Goal: Information Seeking & Learning: Learn about a topic

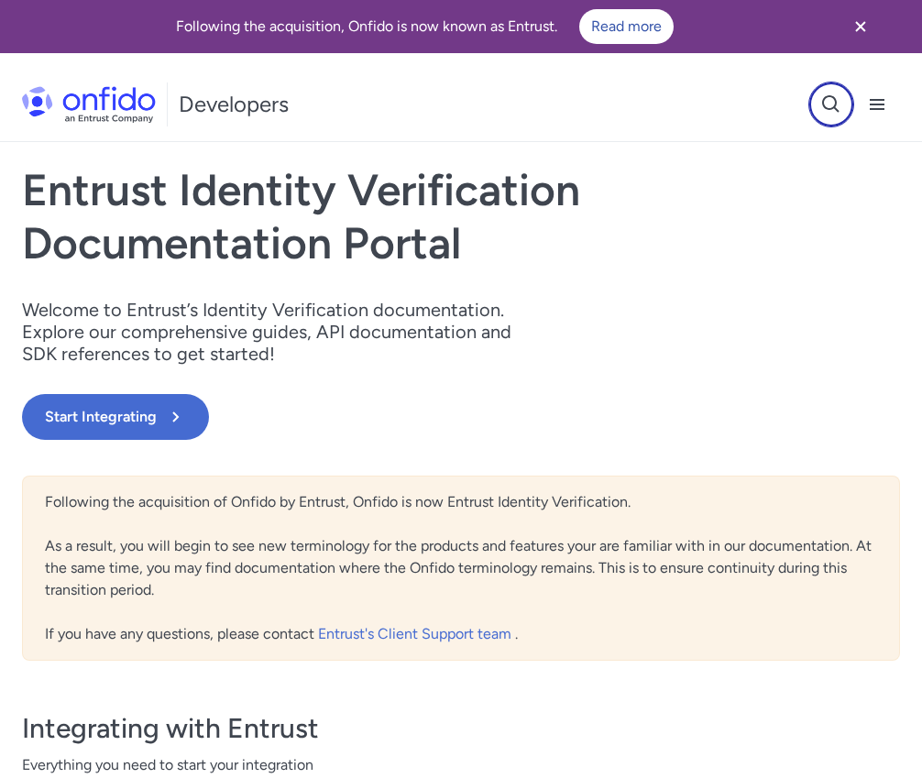
click at [838, 105] on icon "Open search button" at bounding box center [831, 105] width 22 height 22
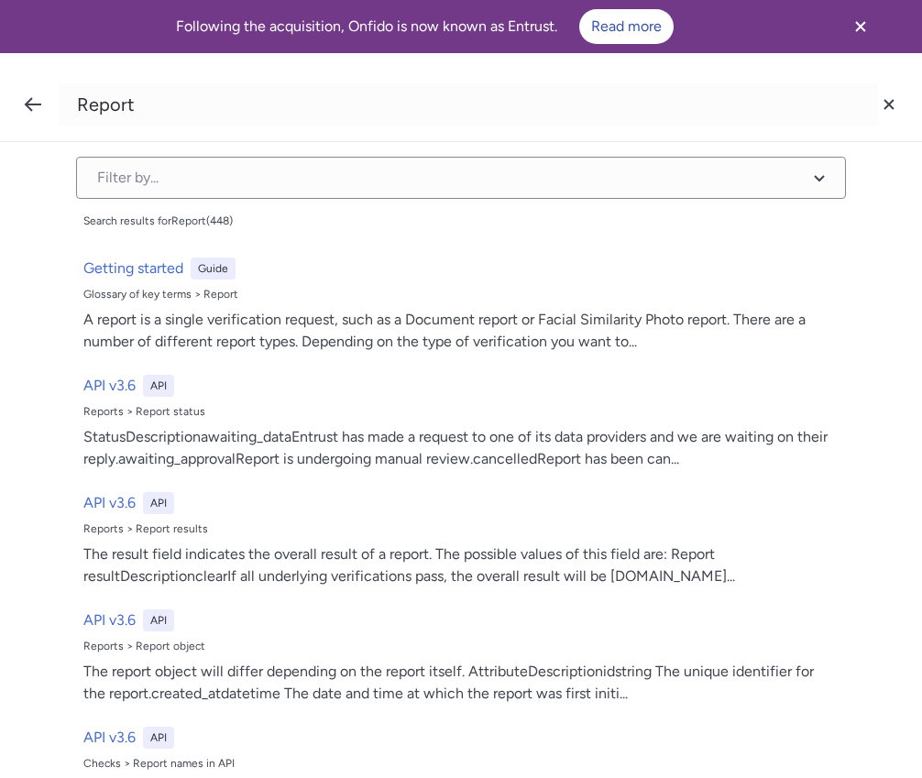
click at [203, 108] on input "Report" at bounding box center [469, 104] width 820 height 42
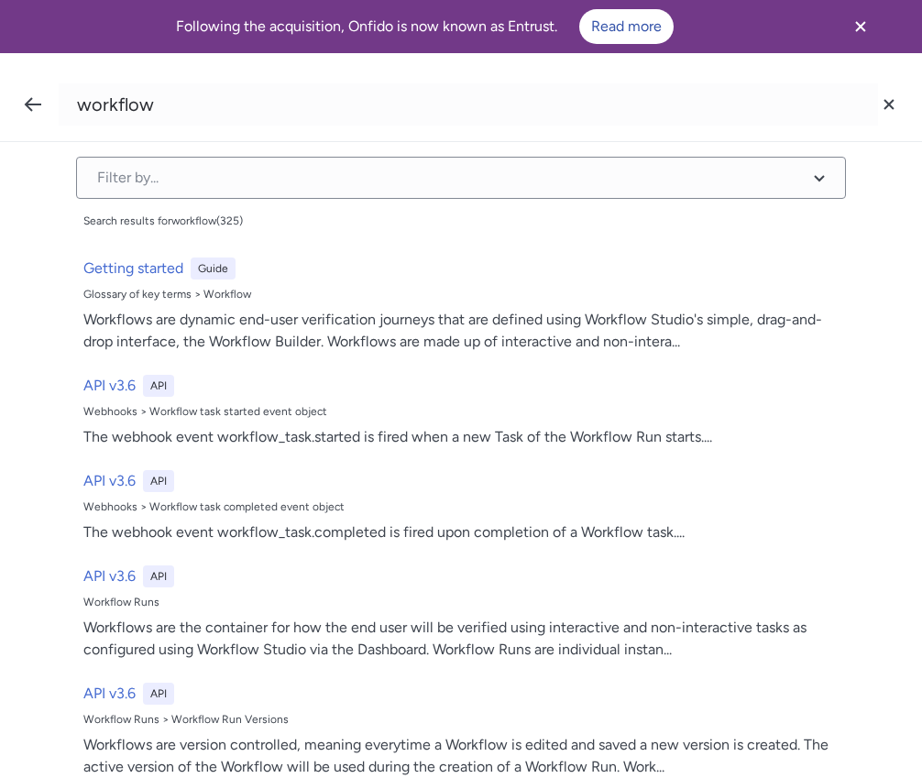
type input "workflow"
click at [244, 116] on input "workflow" at bounding box center [469, 104] width 820 height 42
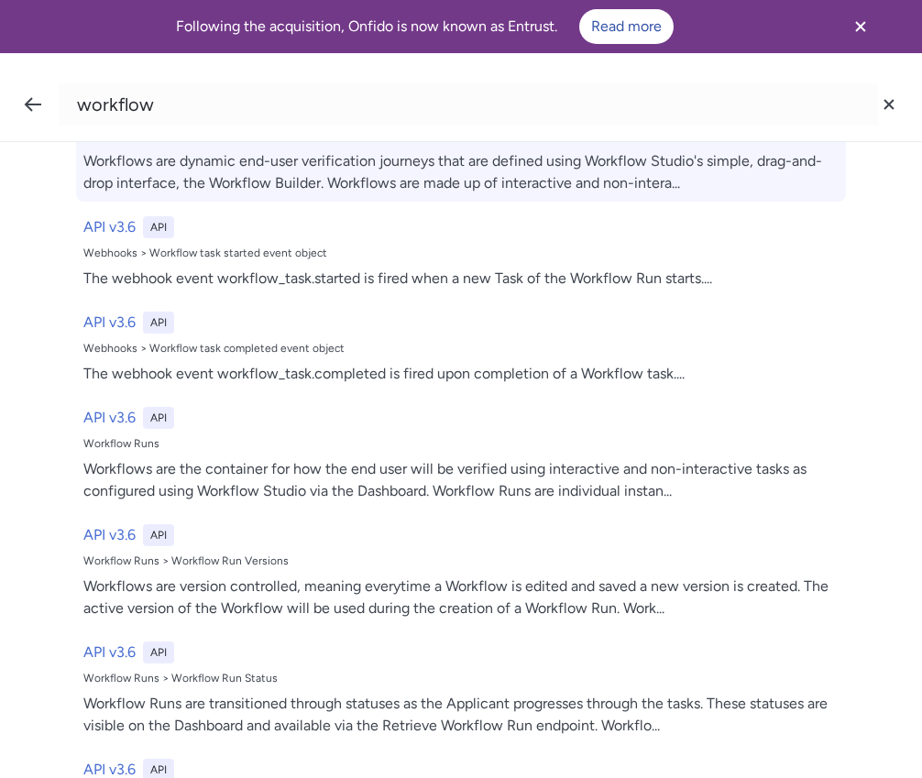
scroll to position [17, 0]
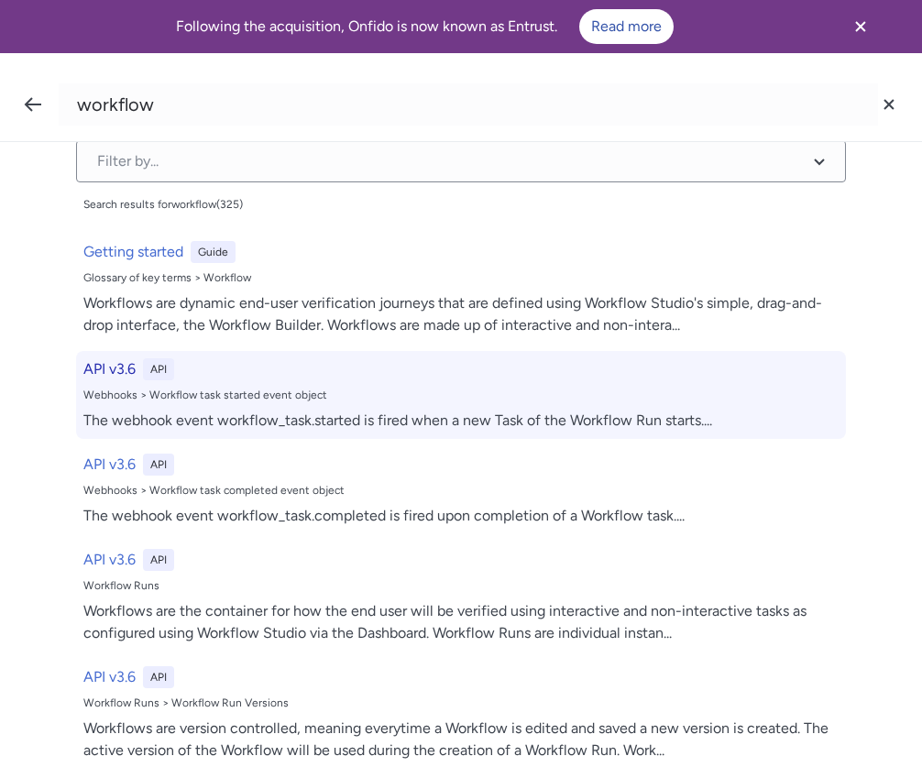
click at [271, 410] on div "The webhook event workflow_task.started is fired when a new Task of the Workflo…" at bounding box center [460, 421] width 755 height 22
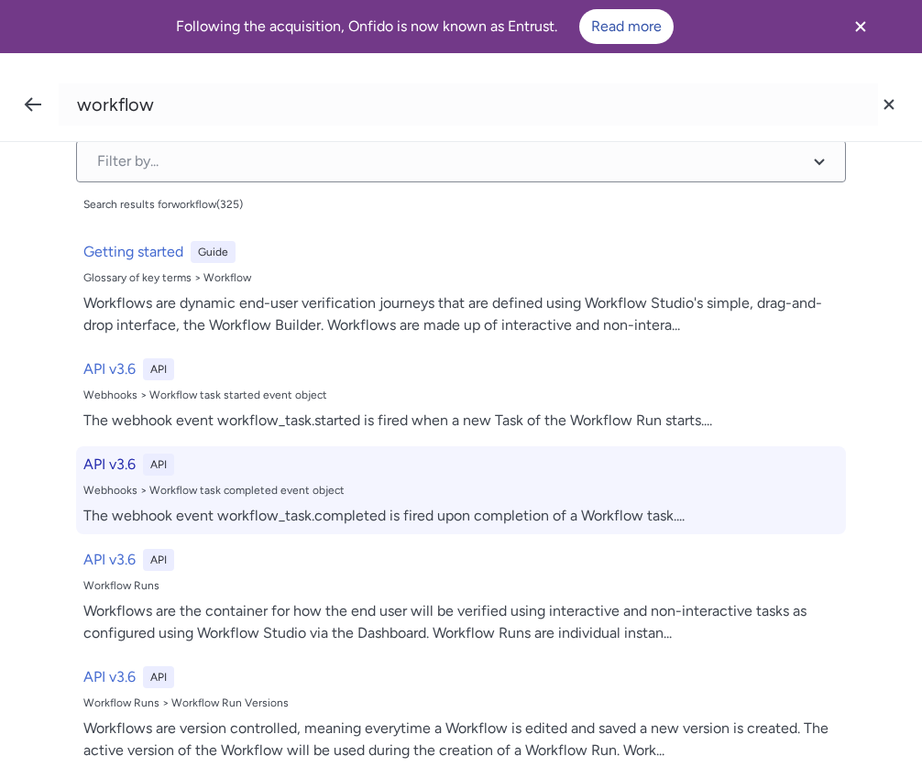
select select "http"
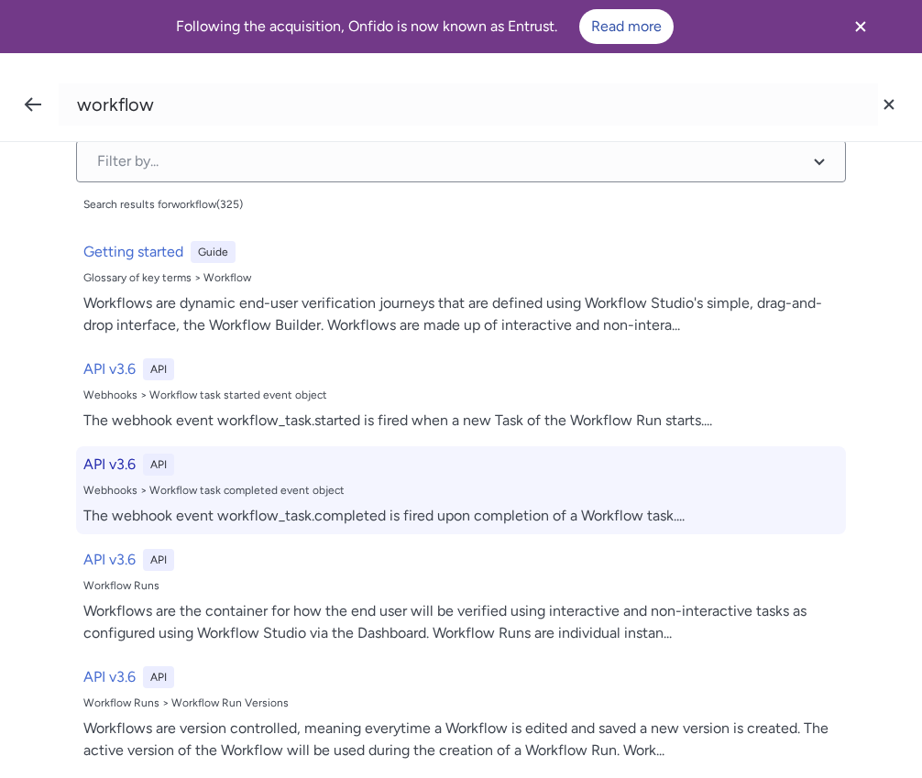
select select "http"
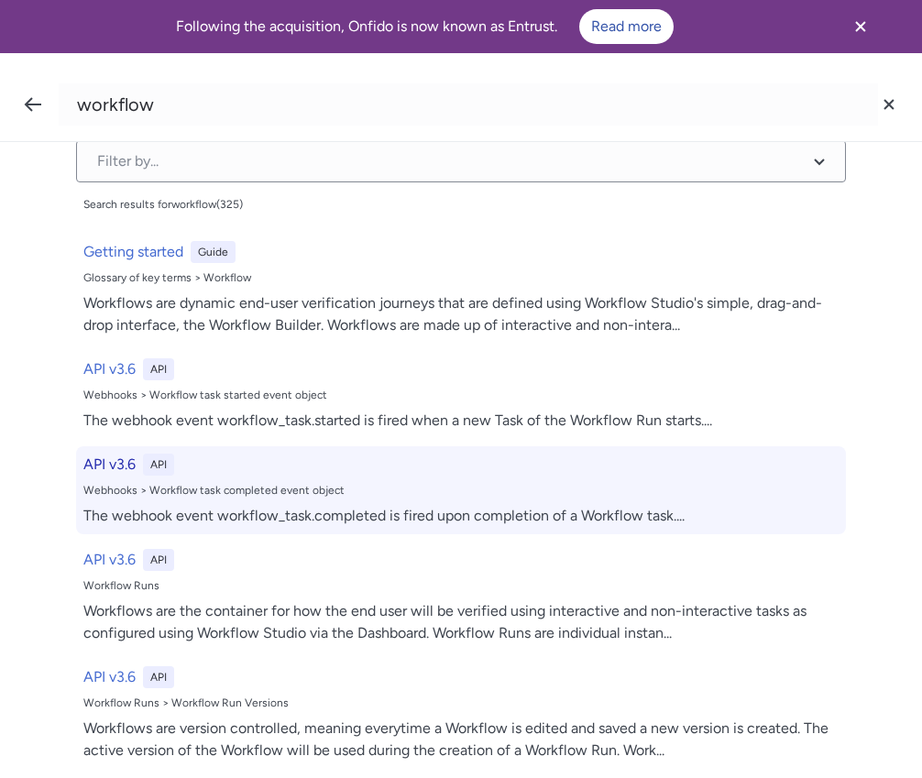
select select "http"
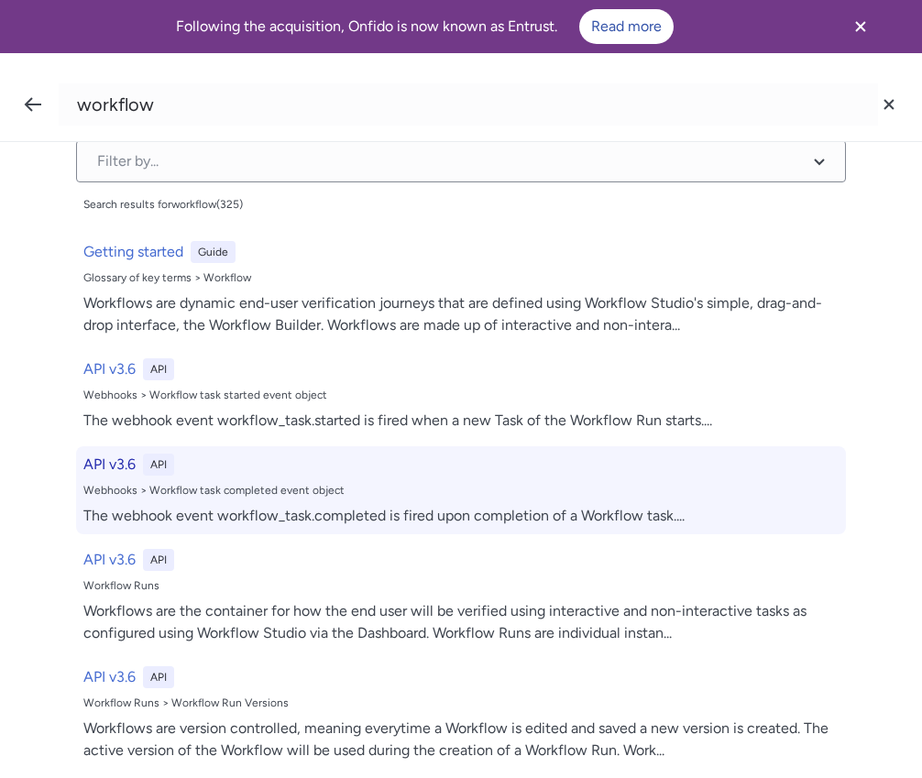
select select "http"
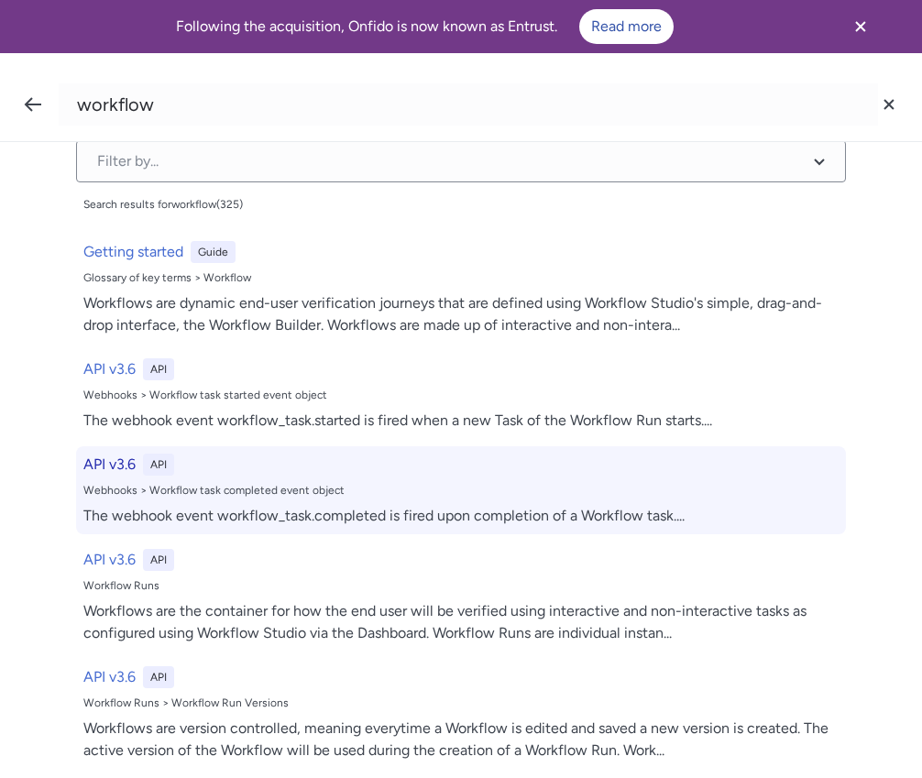
select select "http"
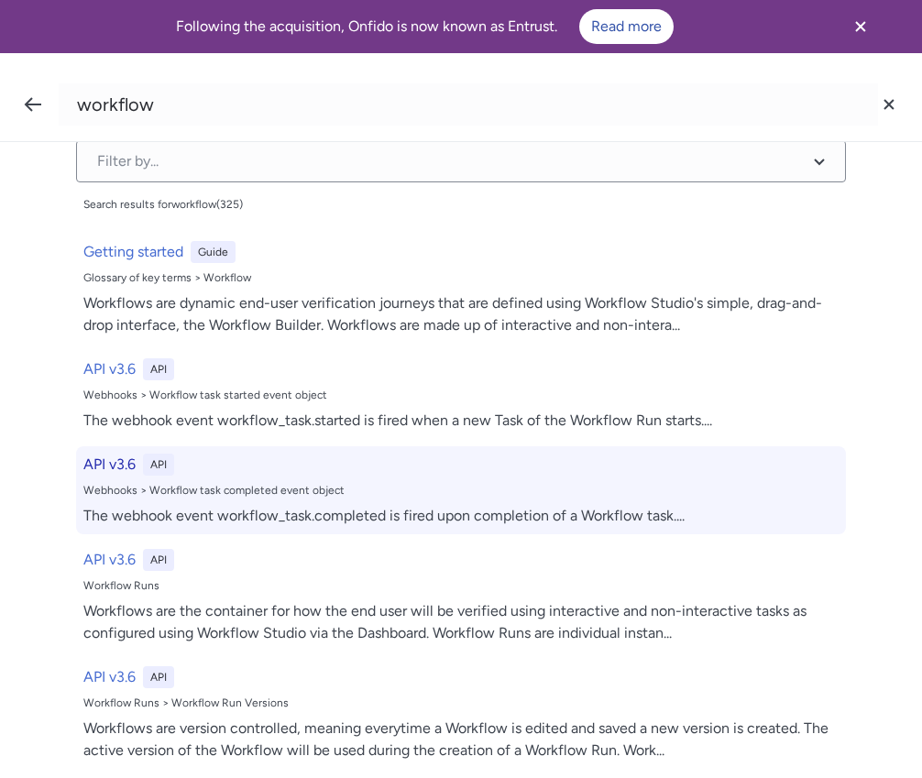
select select "http"
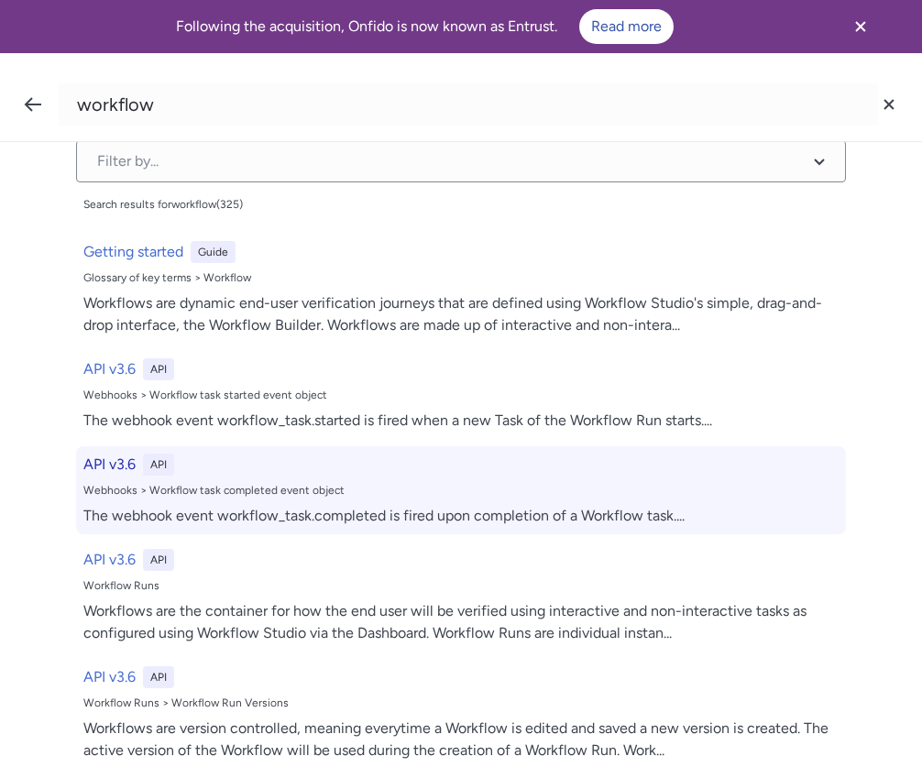
select select "http"
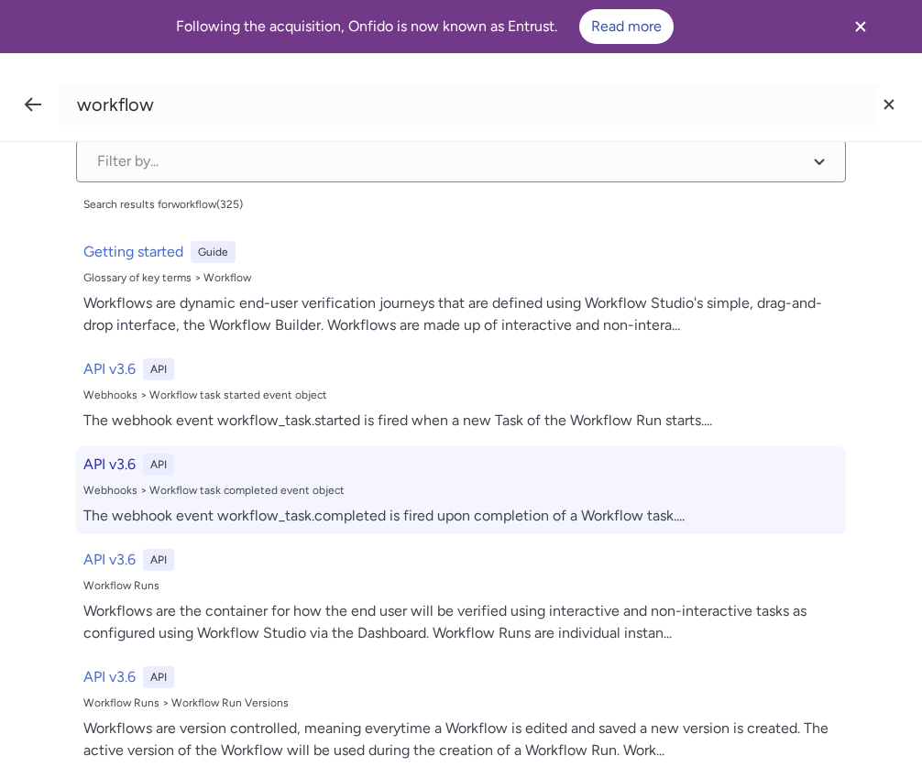
select select "http"
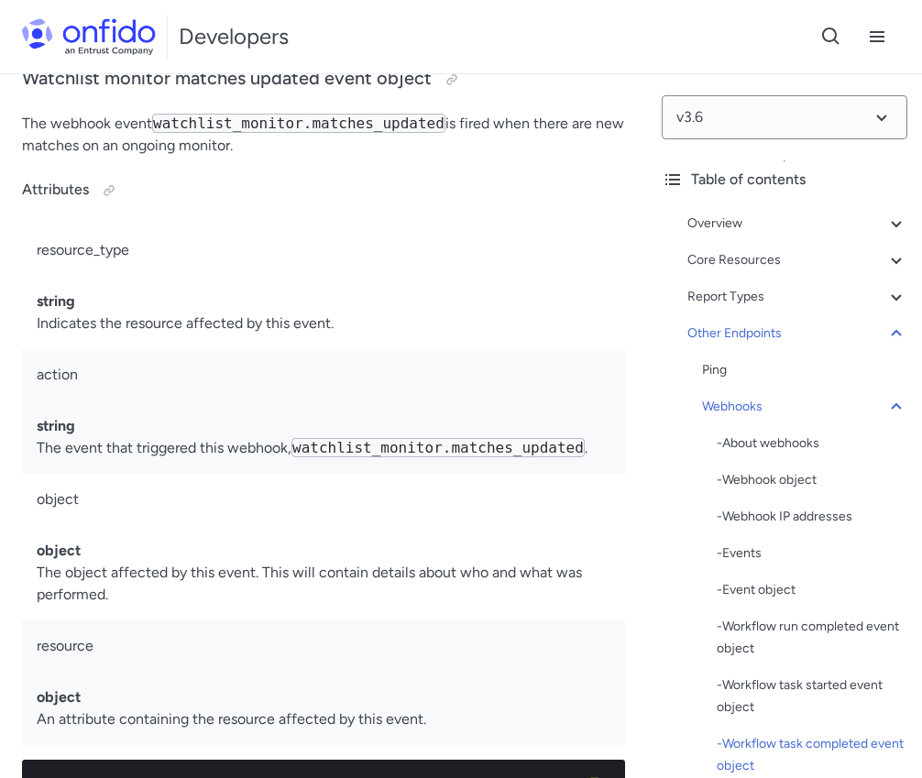
scroll to position [214803, 0]
